Goal: Transaction & Acquisition: Subscribe to service/newsletter

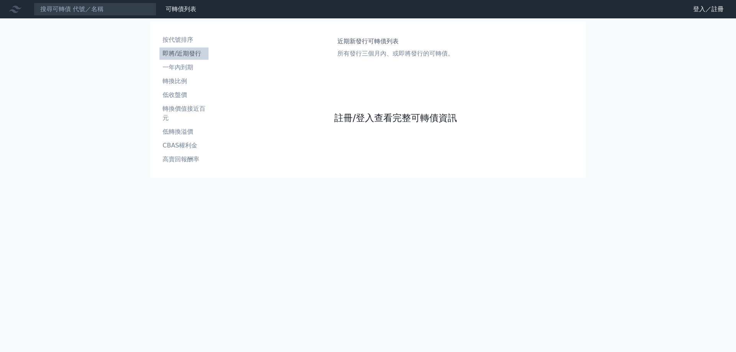
click at [358, 119] on link "註冊/登入查看完整可轉債資訊" at bounding box center [395, 118] width 123 height 12
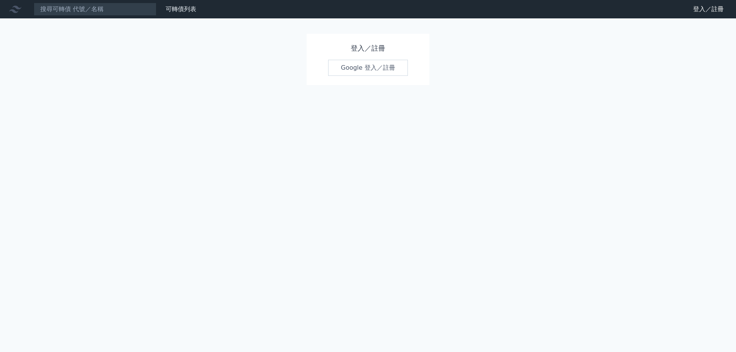
click at [364, 72] on link "Google 登入／註冊" at bounding box center [368, 68] width 80 height 16
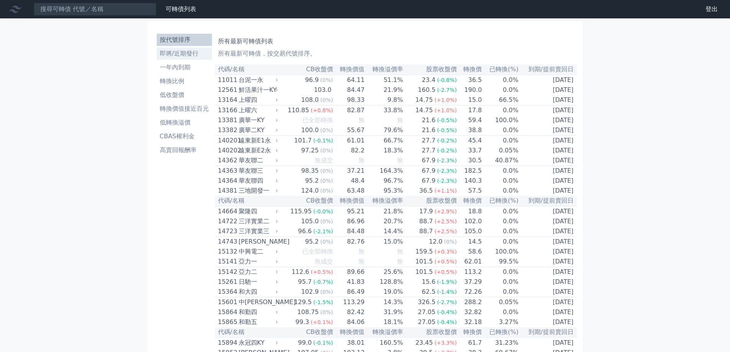
click at [186, 56] on li "即將/近期發行" at bounding box center [184, 53] width 55 height 9
